Goal: Information Seeking & Learning: Learn about a topic

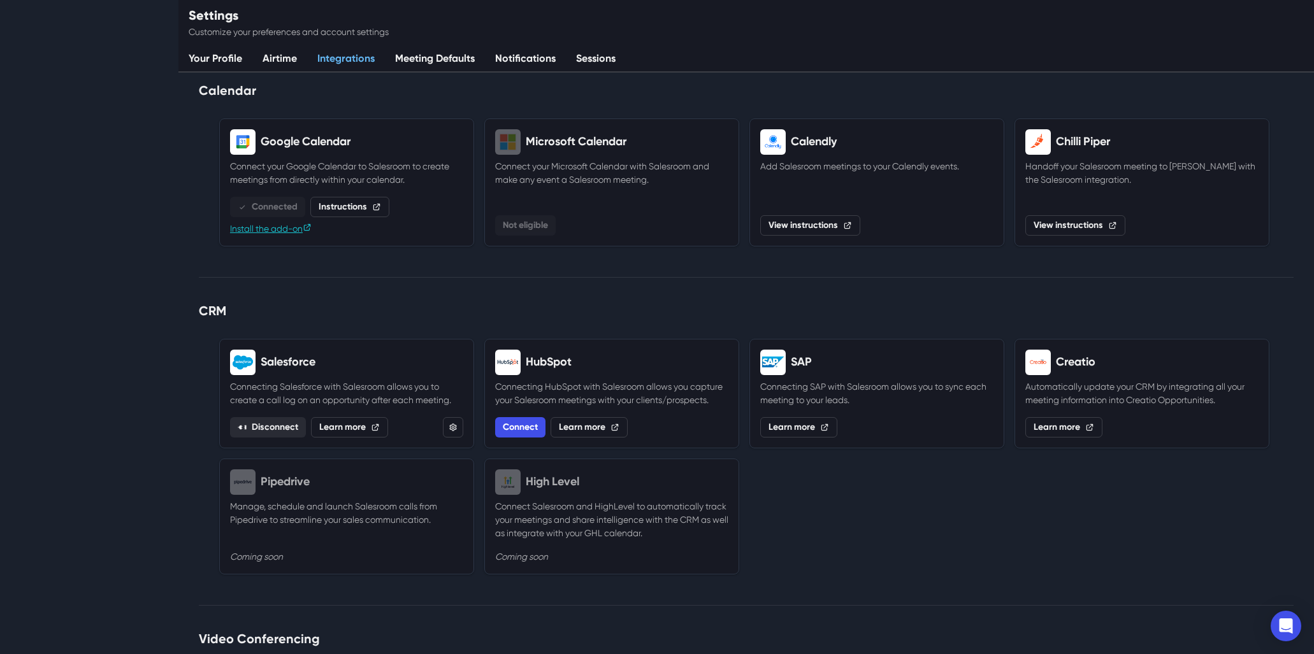
click at [76, 182] on link "Recent" at bounding box center [59, 175] width 33 height 15
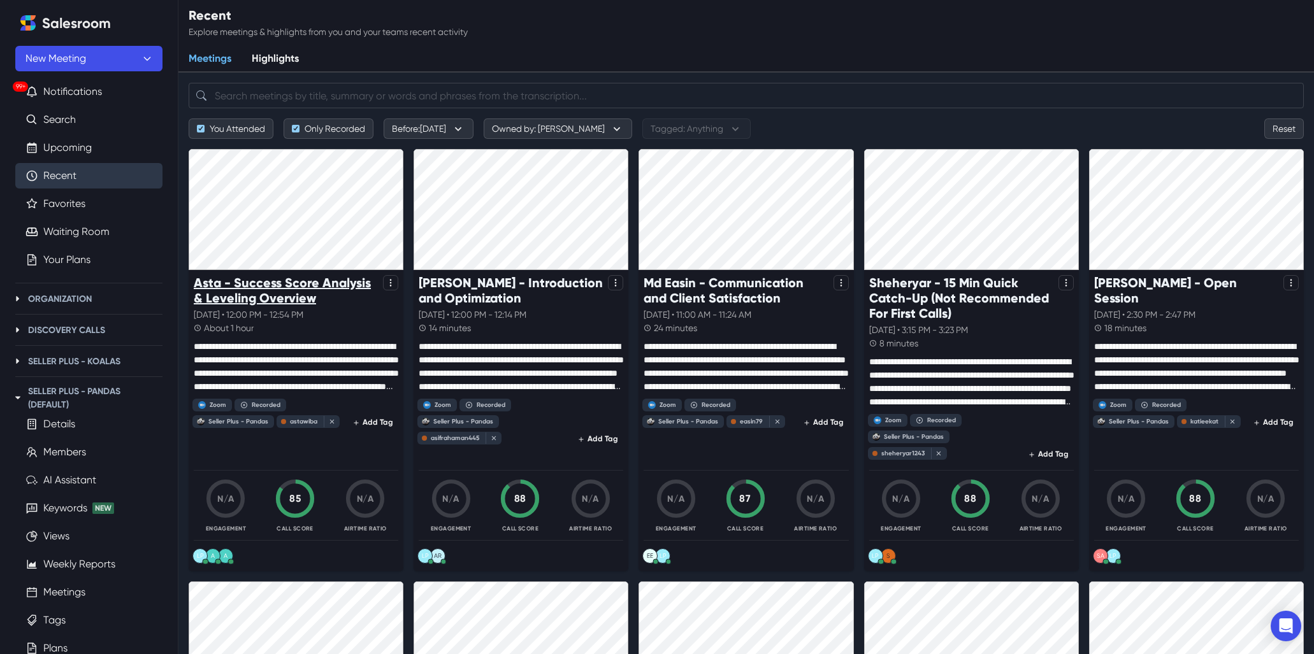
click at [282, 291] on p "Asta - Success Score Analysis & Leveling Overview" at bounding box center [286, 290] width 184 height 31
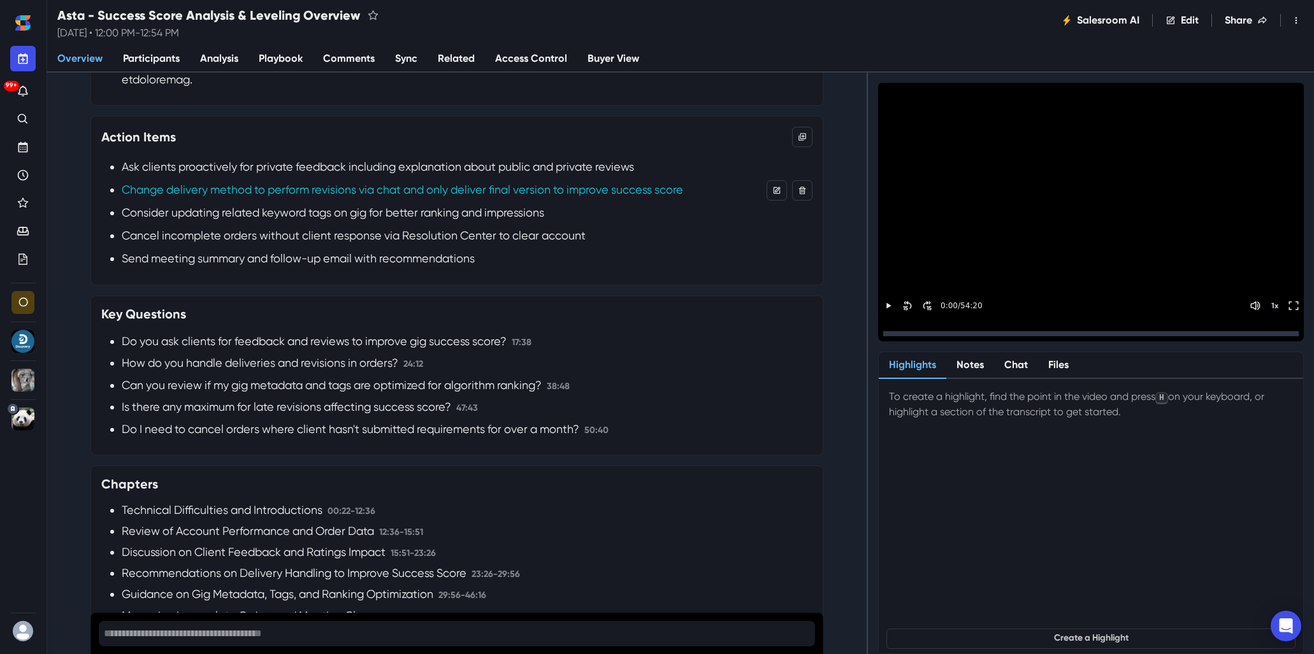
scroll to position [671, 0]
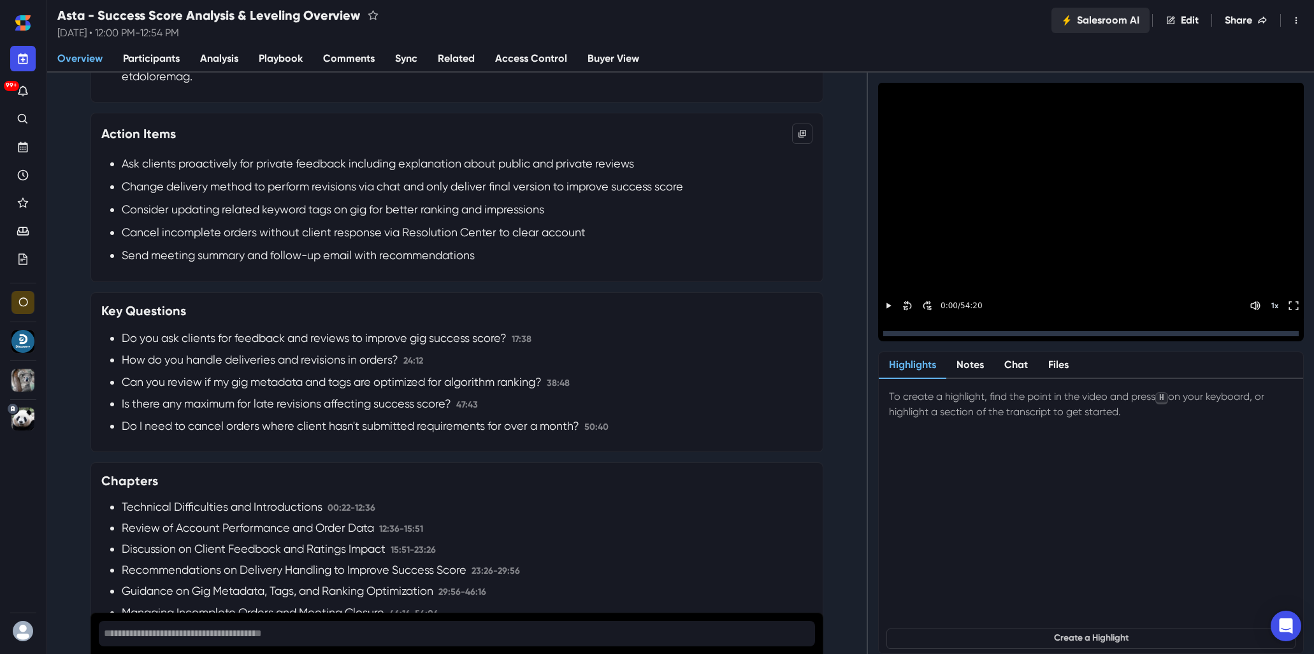
click at [1108, 11] on button "Salesroom AI" at bounding box center [1100, 20] width 98 height 25
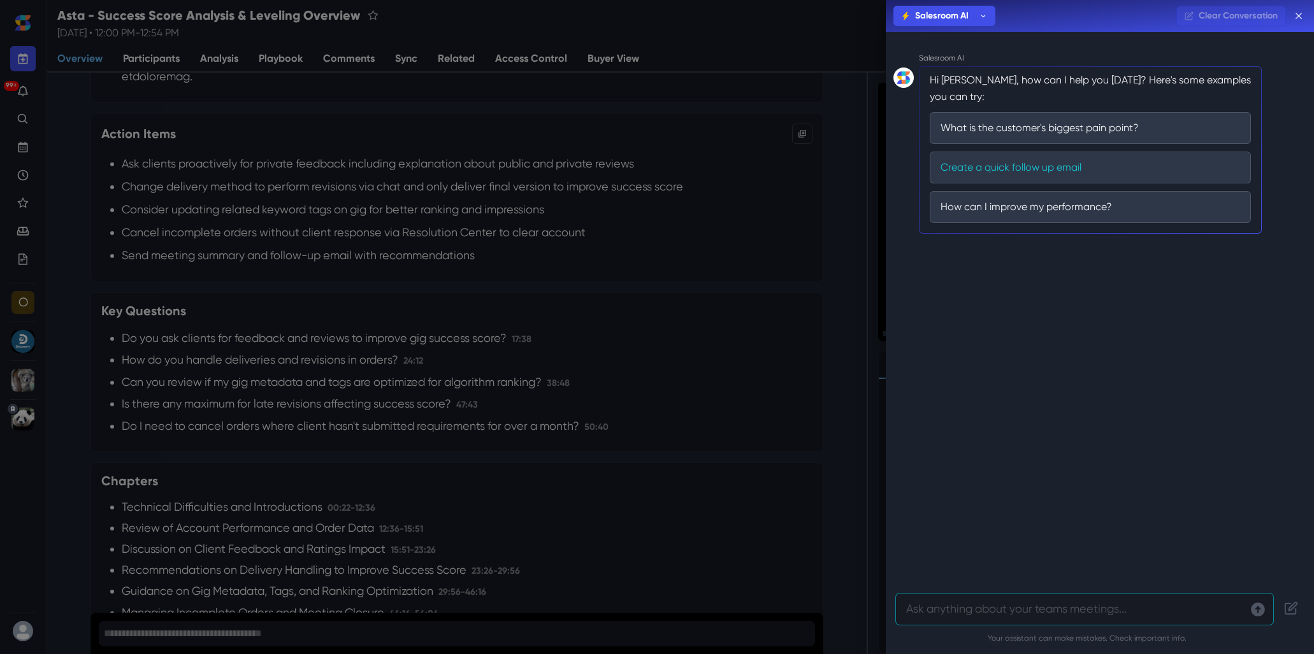
click at [1011, 174] on button "Create a quick follow up email" at bounding box center [1090, 168] width 321 height 32
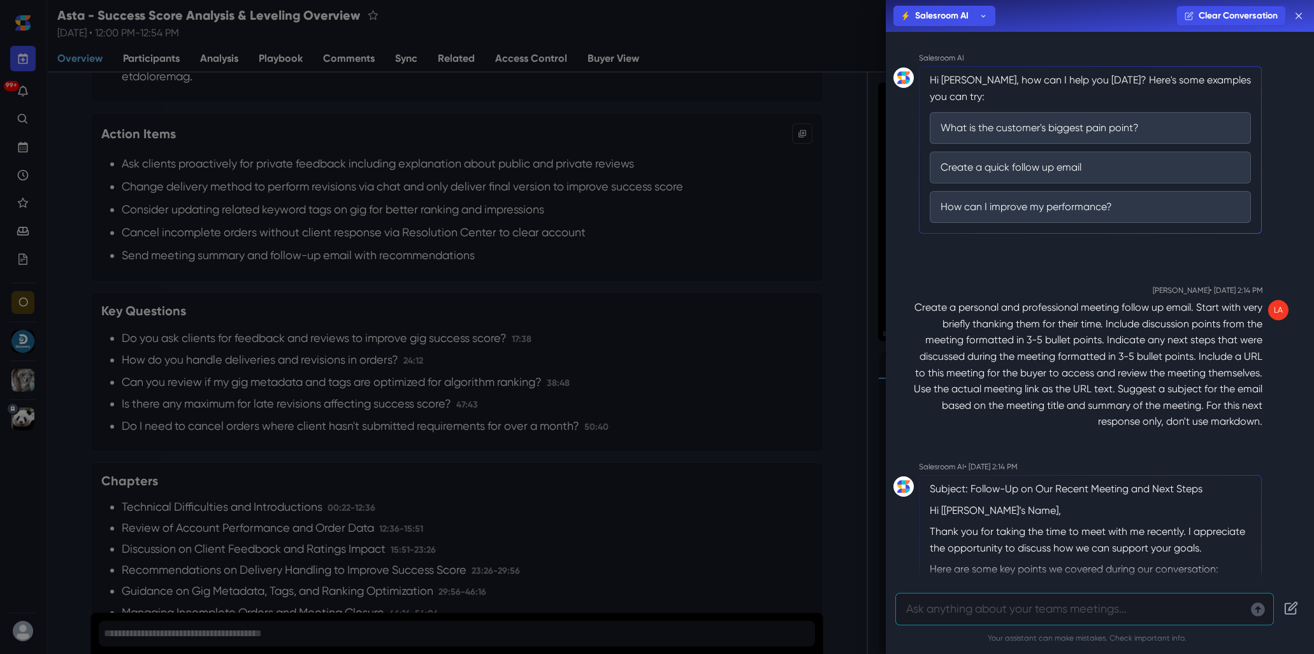
scroll to position [594, 0]
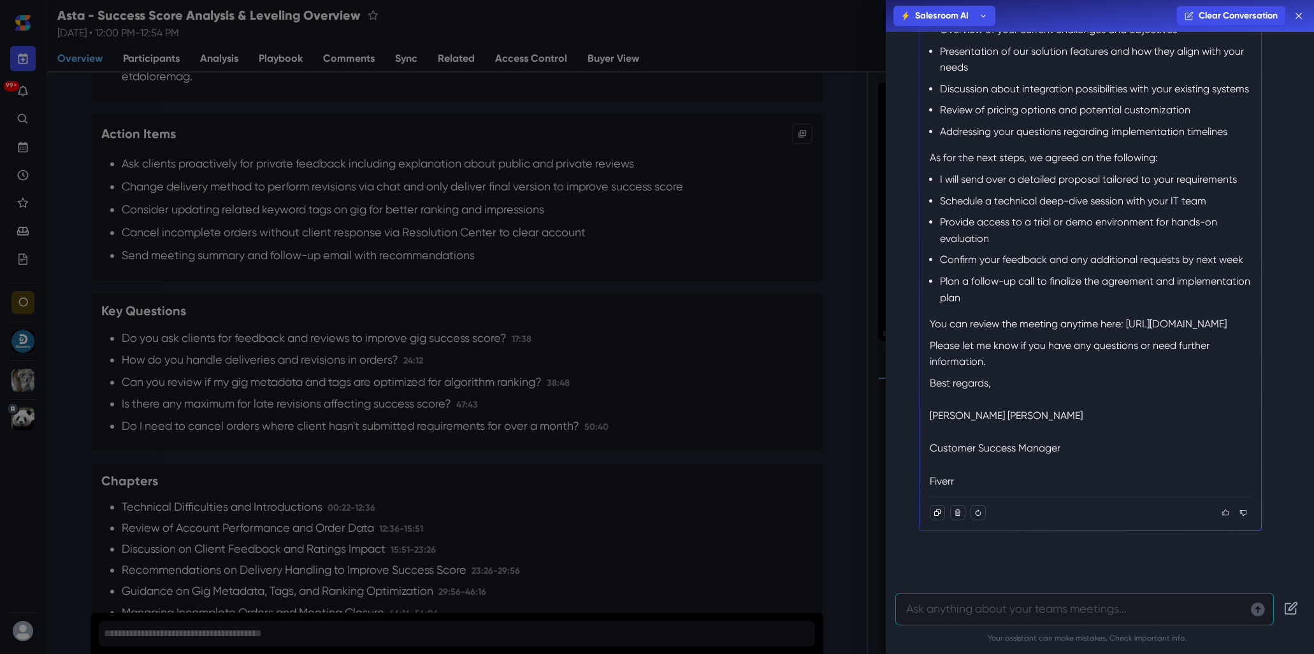
drag, startPoint x: 931, startPoint y: 290, endPoint x: 1109, endPoint y: 321, distance: 181.1
click at [1109, 321] on p "You can review the meeting anytime here: [URL][DOMAIN_NAME]" at bounding box center [1090, 324] width 321 height 17
drag, startPoint x: 1106, startPoint y: 315, endPoint x: 1087, endPoint y: 311, distance: 19.6
click at [1106, 316] on p "You can review the meeting anytime here: [URL][DOMAIN_NAME]" at bounding box center [1090, 324] width 321 height 17
drag, startPoint x: 930, startPoint y: 306, endPoint x: 1097, endPoint y: 323, distance: 168.5
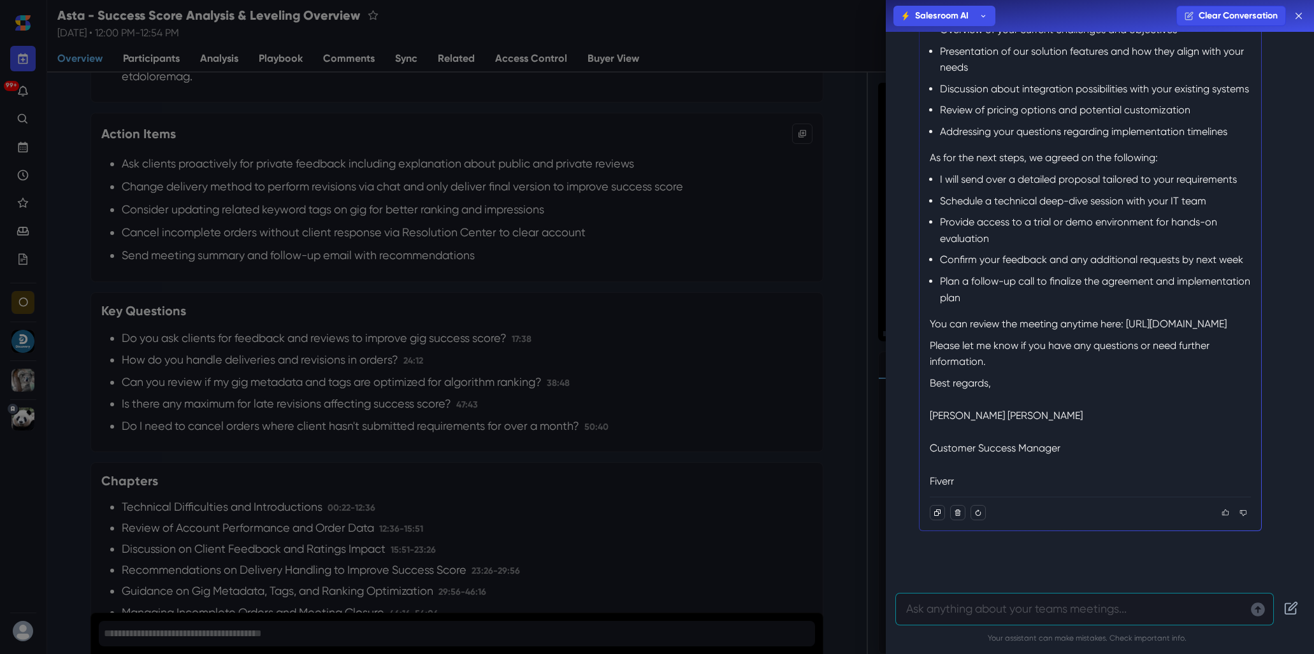
click at [1097, 323] on p "You can review the meeting anytime here: [URL][DOMAIN_NAME]" at bounding box center [1090, 324] width 321 height 17
copy p "[URL][DOMAIN_NAME]"
